Goal: Information Seeking & Learning: Learn about a topic

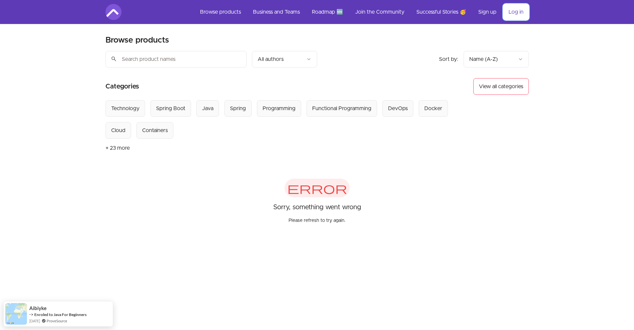
click at [513, 15] on link "Log in" at bounding box center [516, 12] width 26 height 16
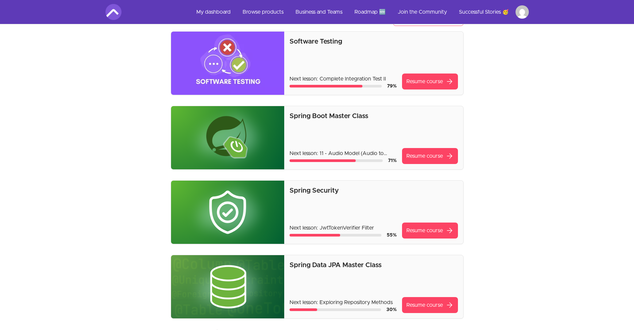
scroll to position [50, 0]
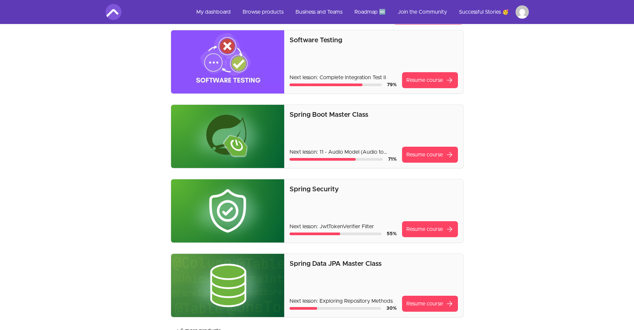
click at [245, 69] on img at bounding box center [227, 61] width 113 height 63
click at [439, 83] on link "Resume course arrow_forward" at bounding box center [430, 80] width 56 height 16
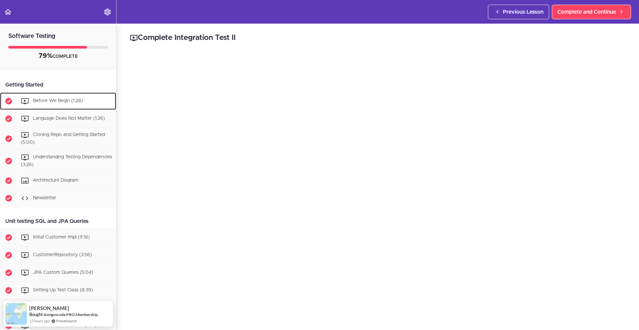
click at [75, 105] on div "Before We Begin (1:28)" at bounding box center [66, 101] width 99 height 15
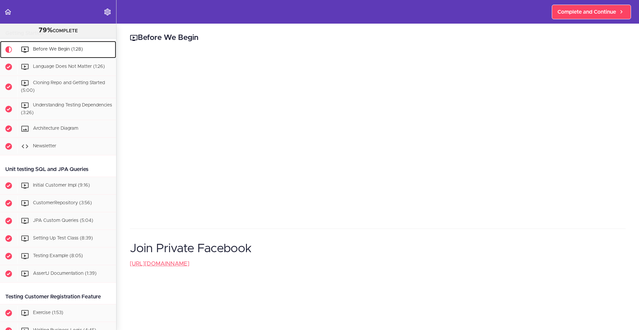
scroll to position [44, 0]
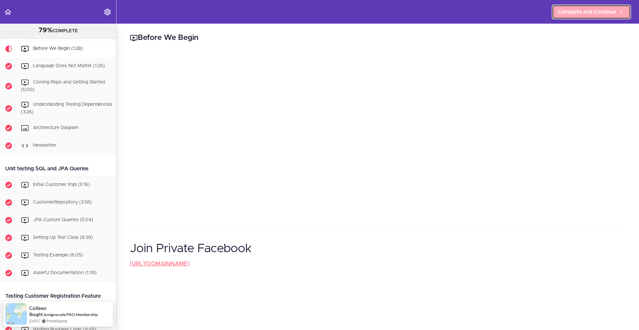
click at [566, 14] on span "Complete and Continue" at bounding box center [586, 12] width 59 height 8
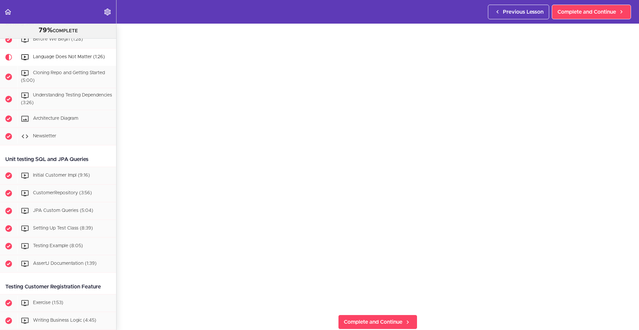
scroll to position [37, 0]
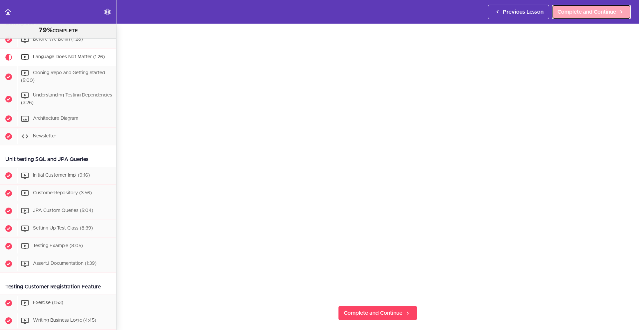
click at [584, 11] on span "Complete and Continue" at bounding box center [586, 12] width 59 height 8
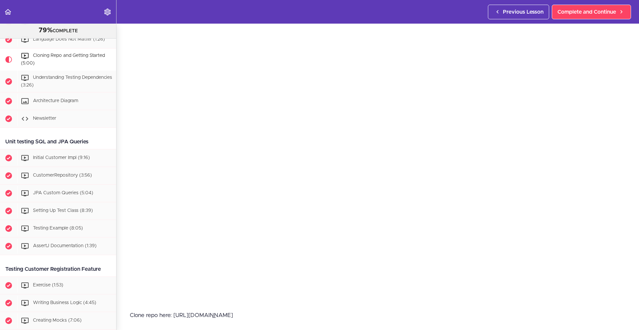
scroll to position [32, 0]
click at [577, 14] on span "Complete and Continue" at bounding box center [586, 12] width 59 height 8
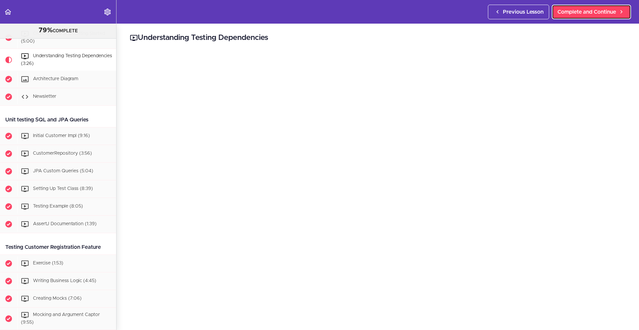
scroll to position [93, 0]
click at [594, 13] on span "Complete and Continue" at bounding box center [586, 12] width 59 height 8
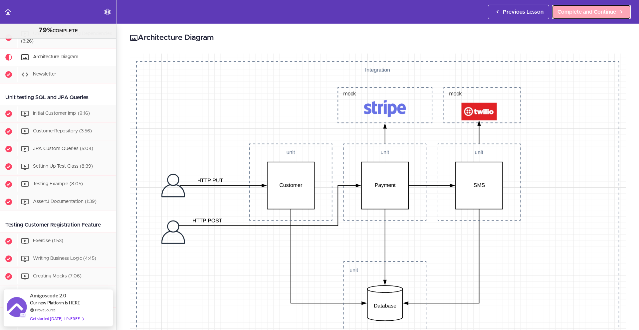
click at [594, 12] on span "Complete and Continue" at bounding box center [586, 12] width 59 height 8
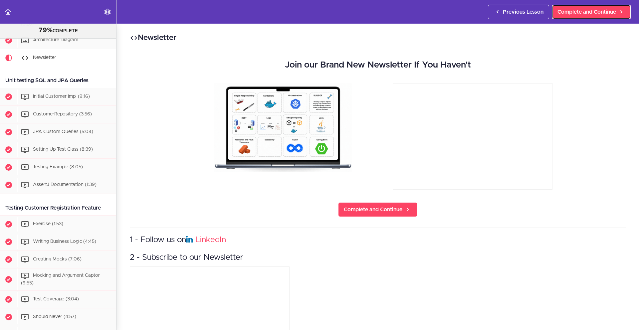
scroll to position [133, 0]
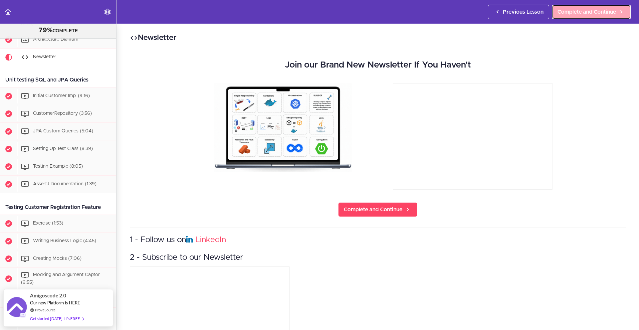
click at [584, 11] on span "Complete and Continue" at bounding box center [586, 12] width 59 height 8
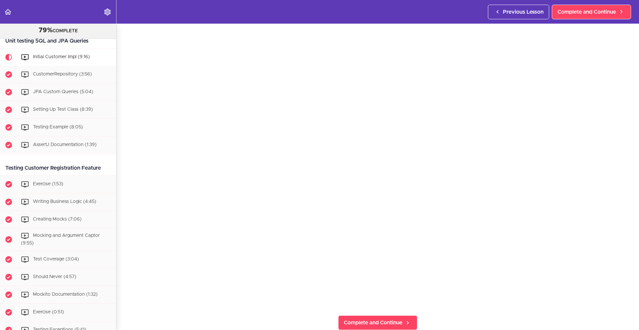
scroll to position [10, 0]
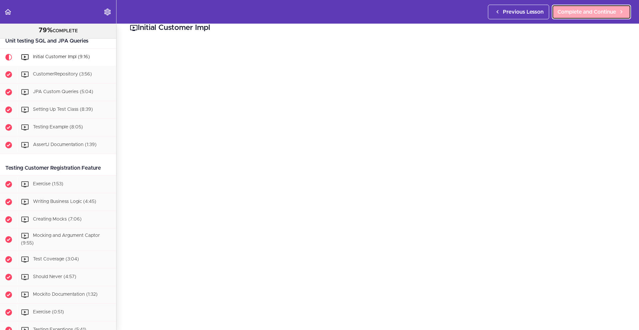
click at [564, 12] on span "Complete and Continue" at bounding box center [586, 12] width 59 height 8
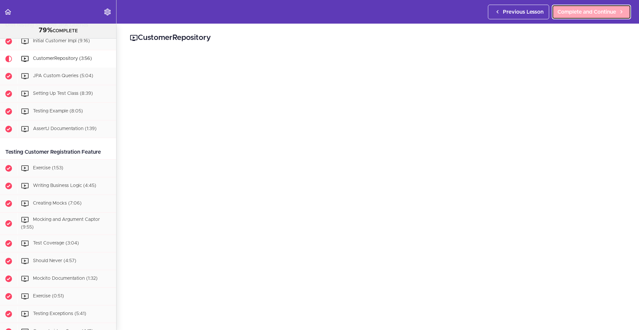
scroll to position [190, 0]
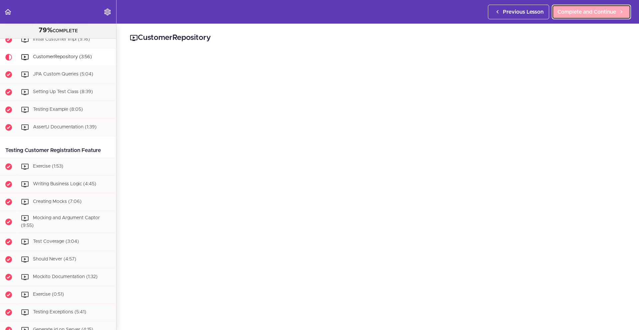
click at [577, 13] on span "Complete and Continue" at bounding box center [586, 12] width 59 height 8
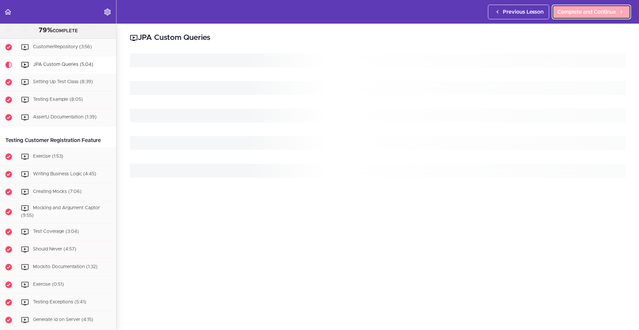
scroll to position [207, 0]
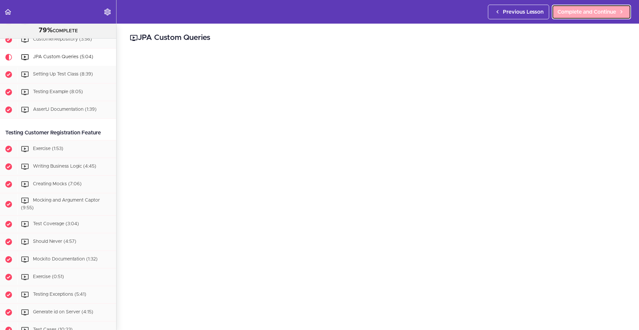
click at [596, 13] on span "Complete and Continue" at bounding box center [586, 12] width 59 height 8
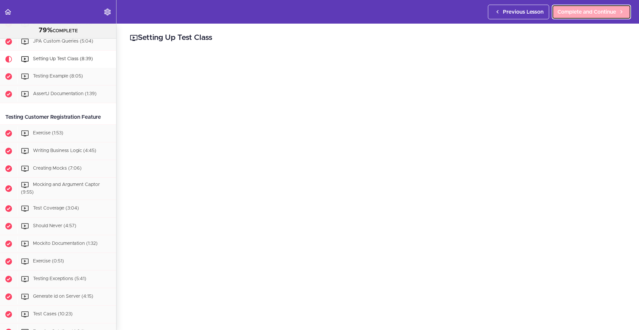
scroll to position [225, 0]
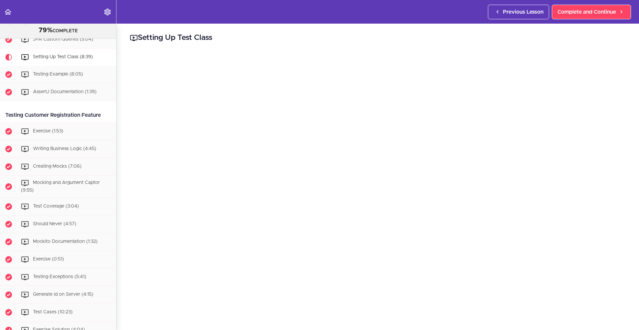
click at [261, 47] on div "Setting Up Test Class Complete and Continue 1 - Follow us on LinkedIn 2 - Subsc…" at bounding box center [377, 177] width 522 height 306
